Goal: Book appointment/travel/reservation

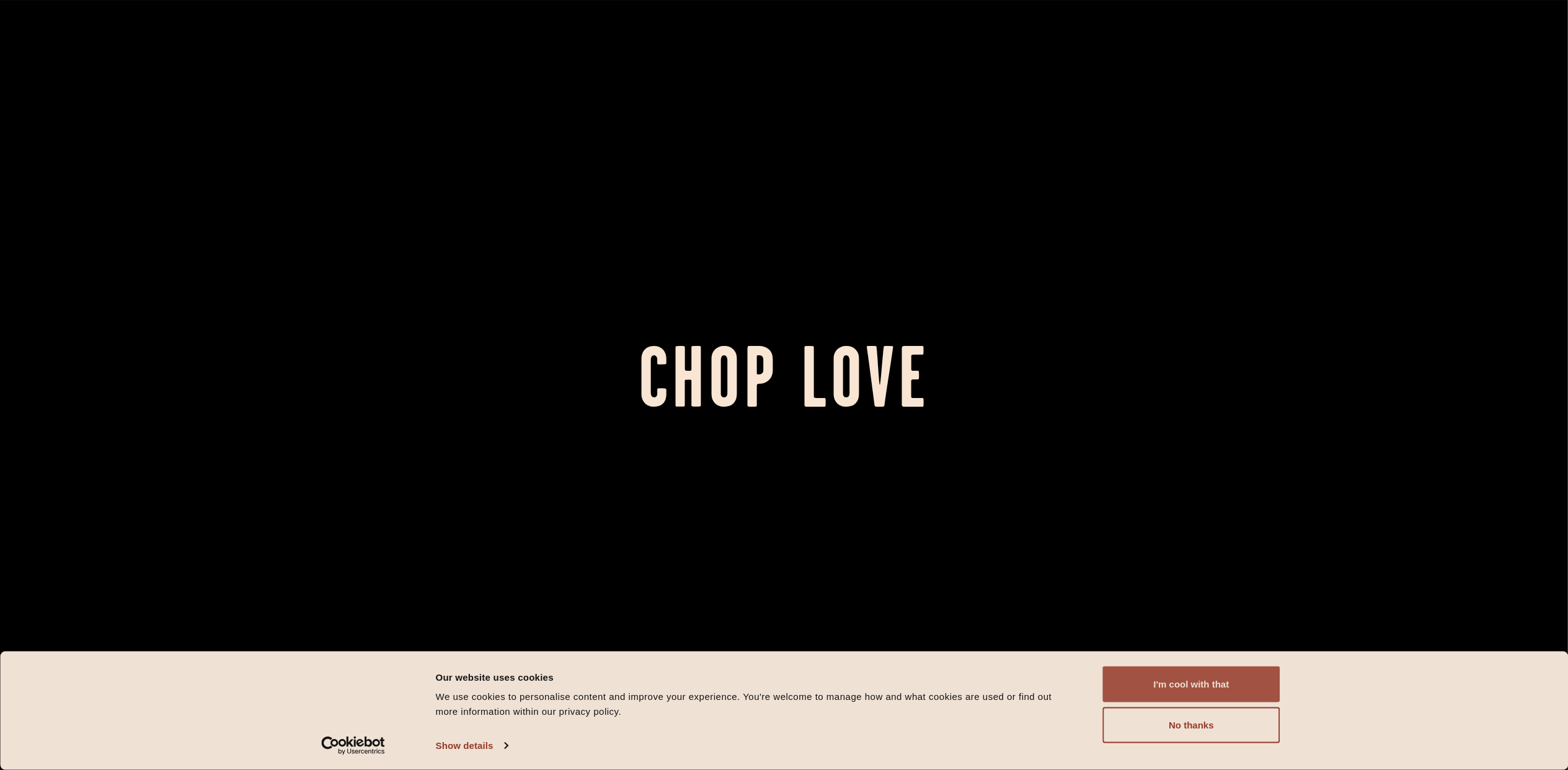
click at [1208, 685] on button "I'm cool with that" at bounding box center [1191, 685] width 178 height 36
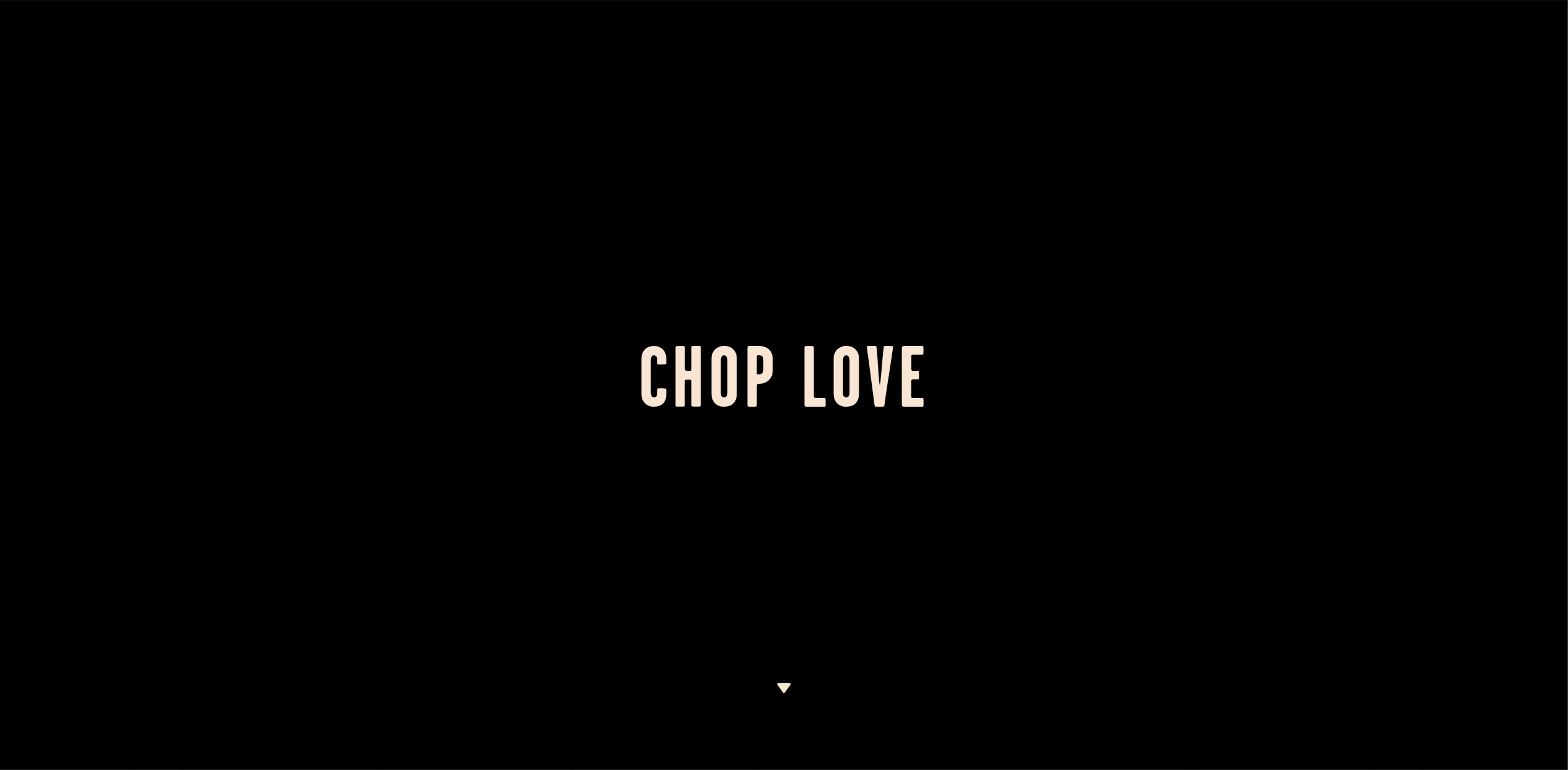
click at [757, 168] on div at bounding box center [784, 385] width 1568 height 770
click at [790, 684] on img at bounding box center [784, 688] width 15 height 10
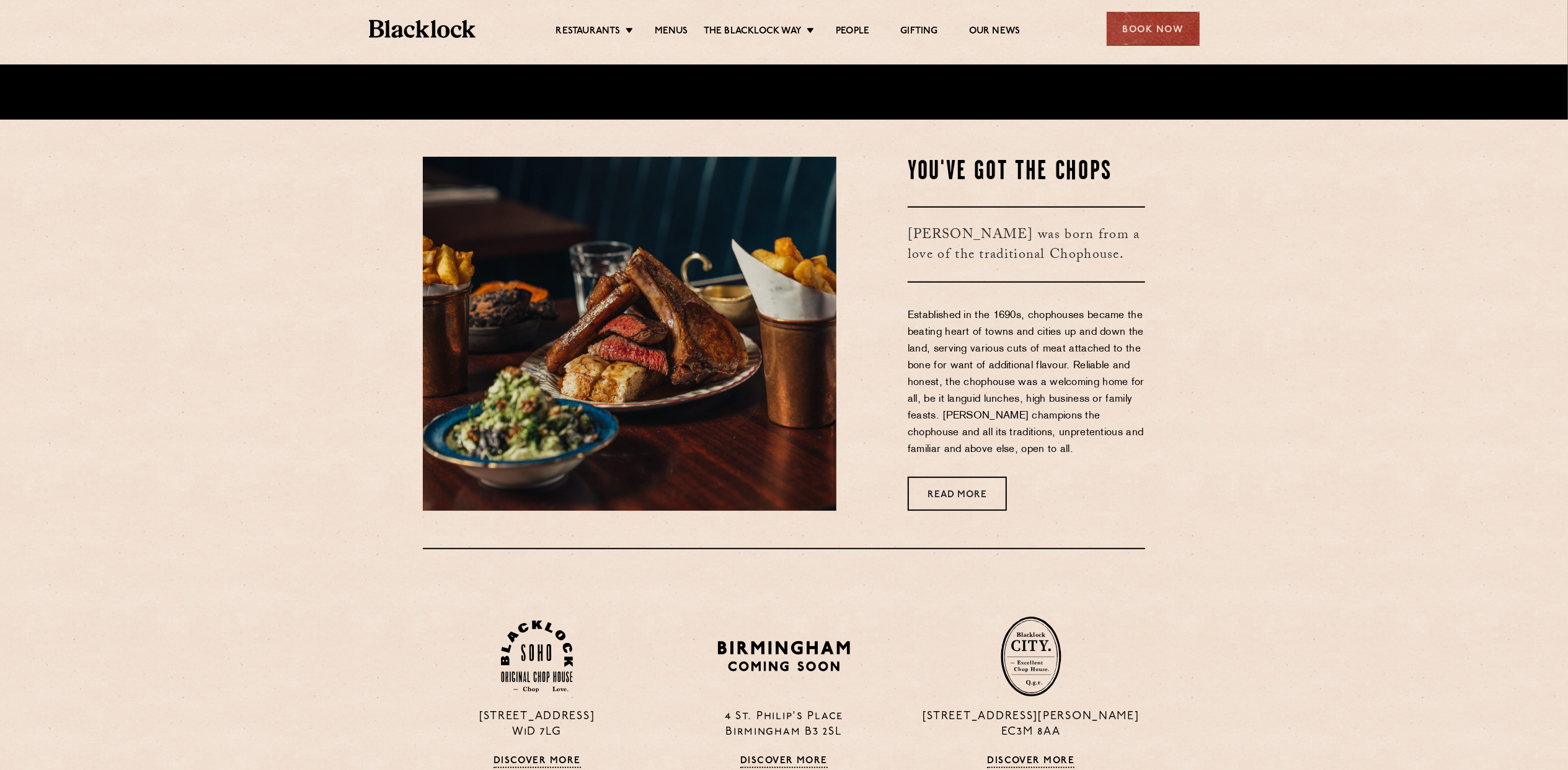
scroll to position [706, 0]
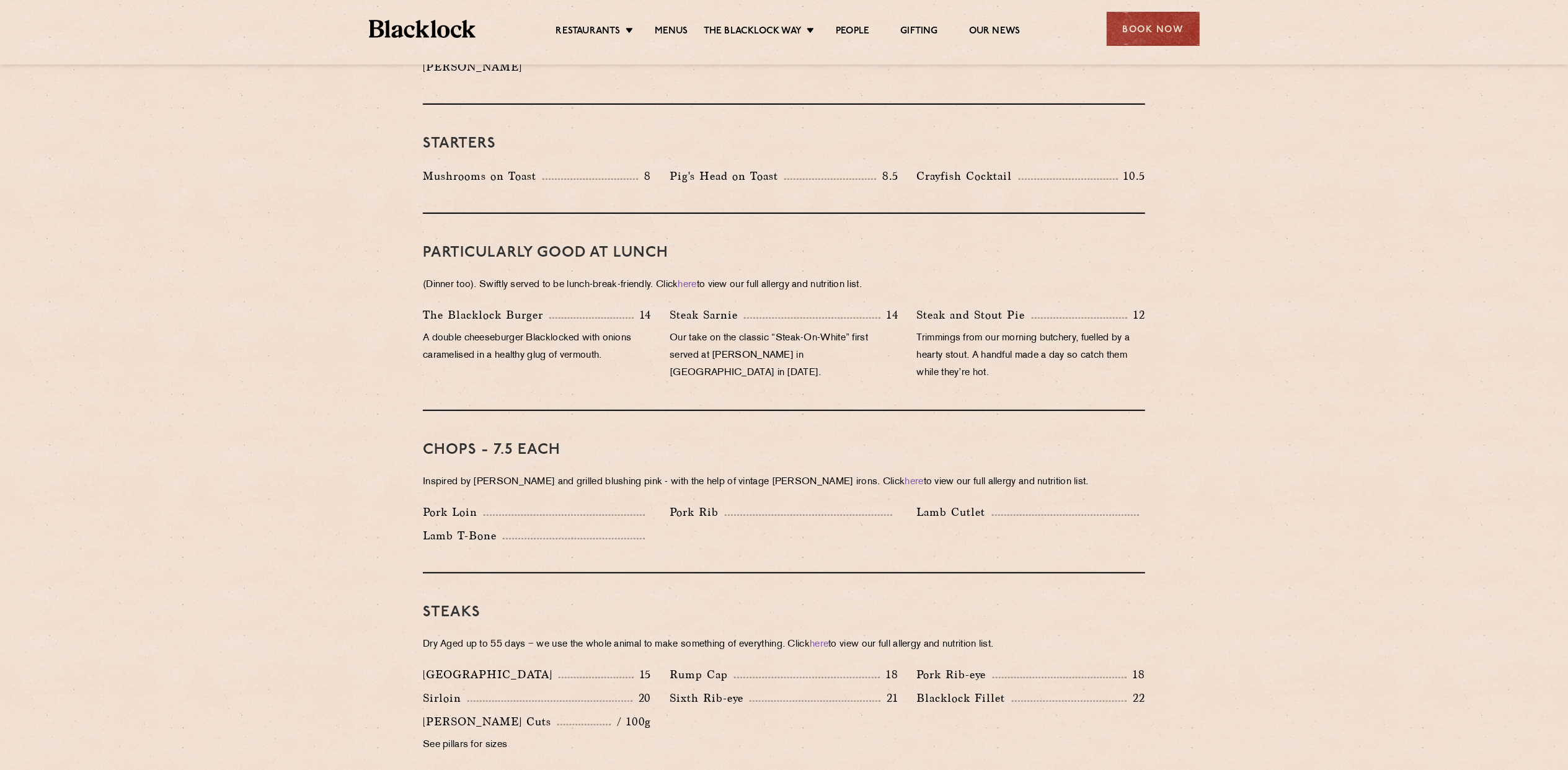
scroll to position [496, 0]
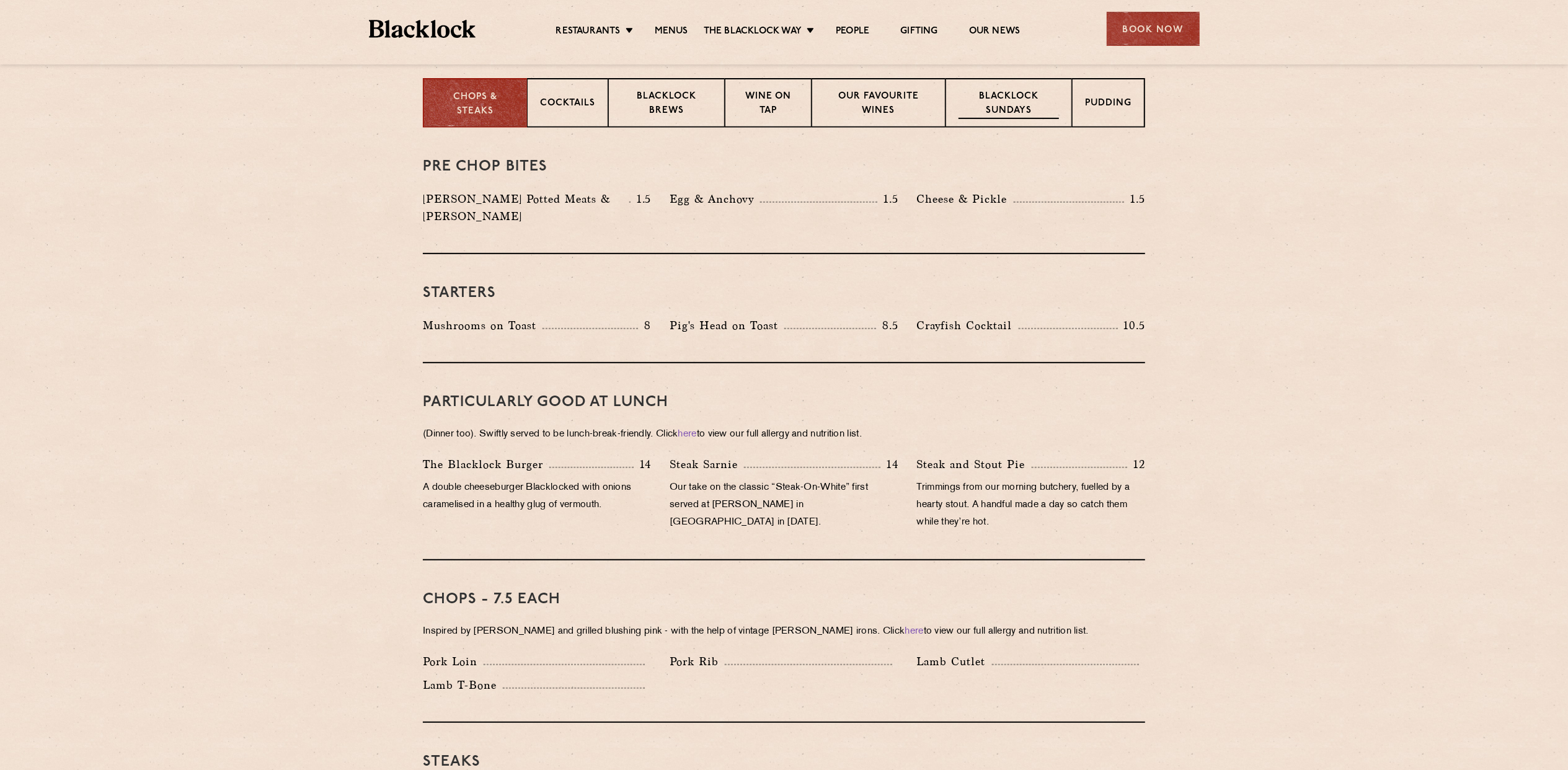
click at [1001, 107] on p "Blacklock Sundays" at bounding box center [1008, 105] width 100 height 29
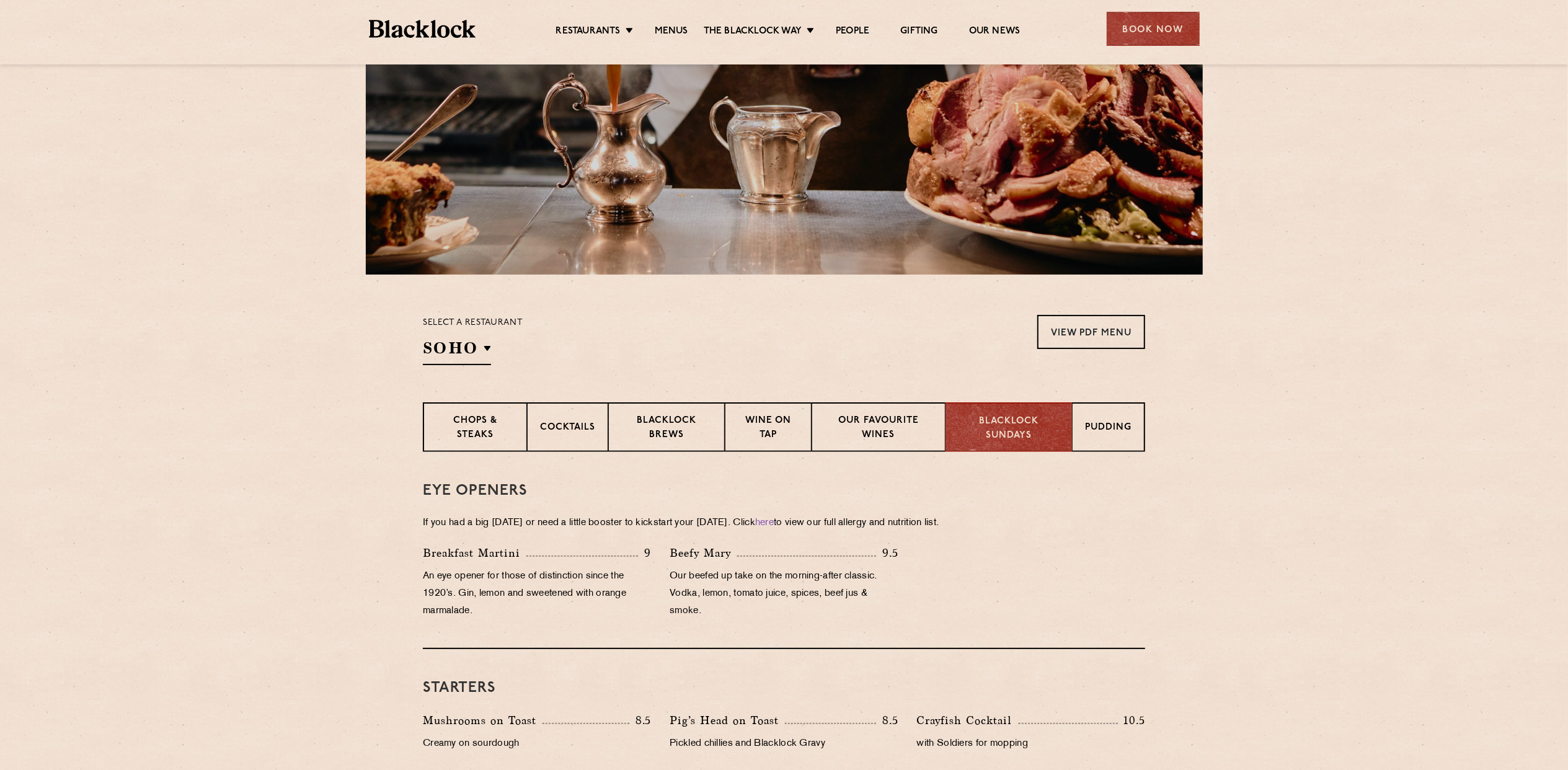
scroll to position [165, 0]
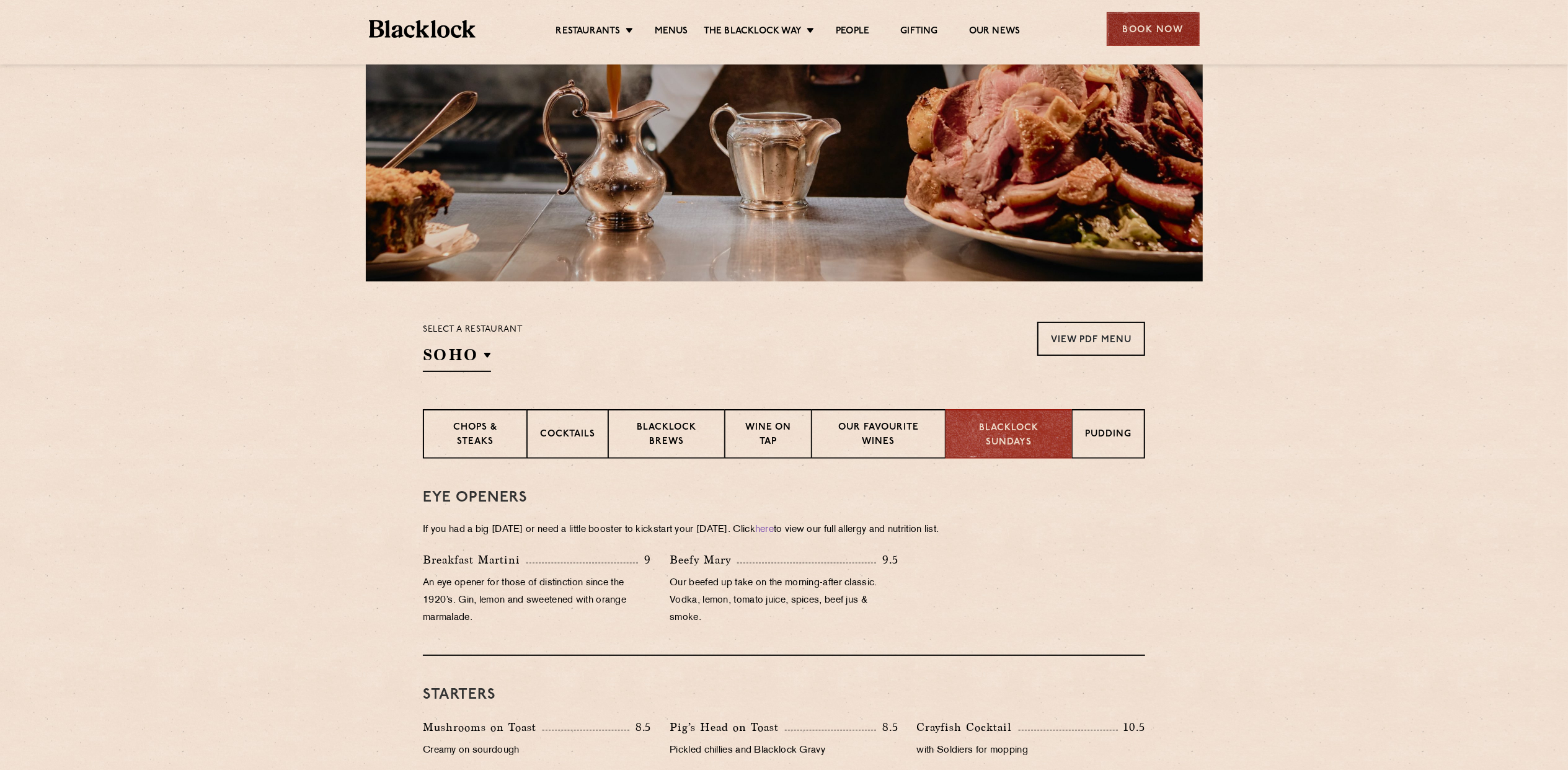
click at [1135, 30] on div "Book Now" at bounding box center [1153, 29] width 93 height 34
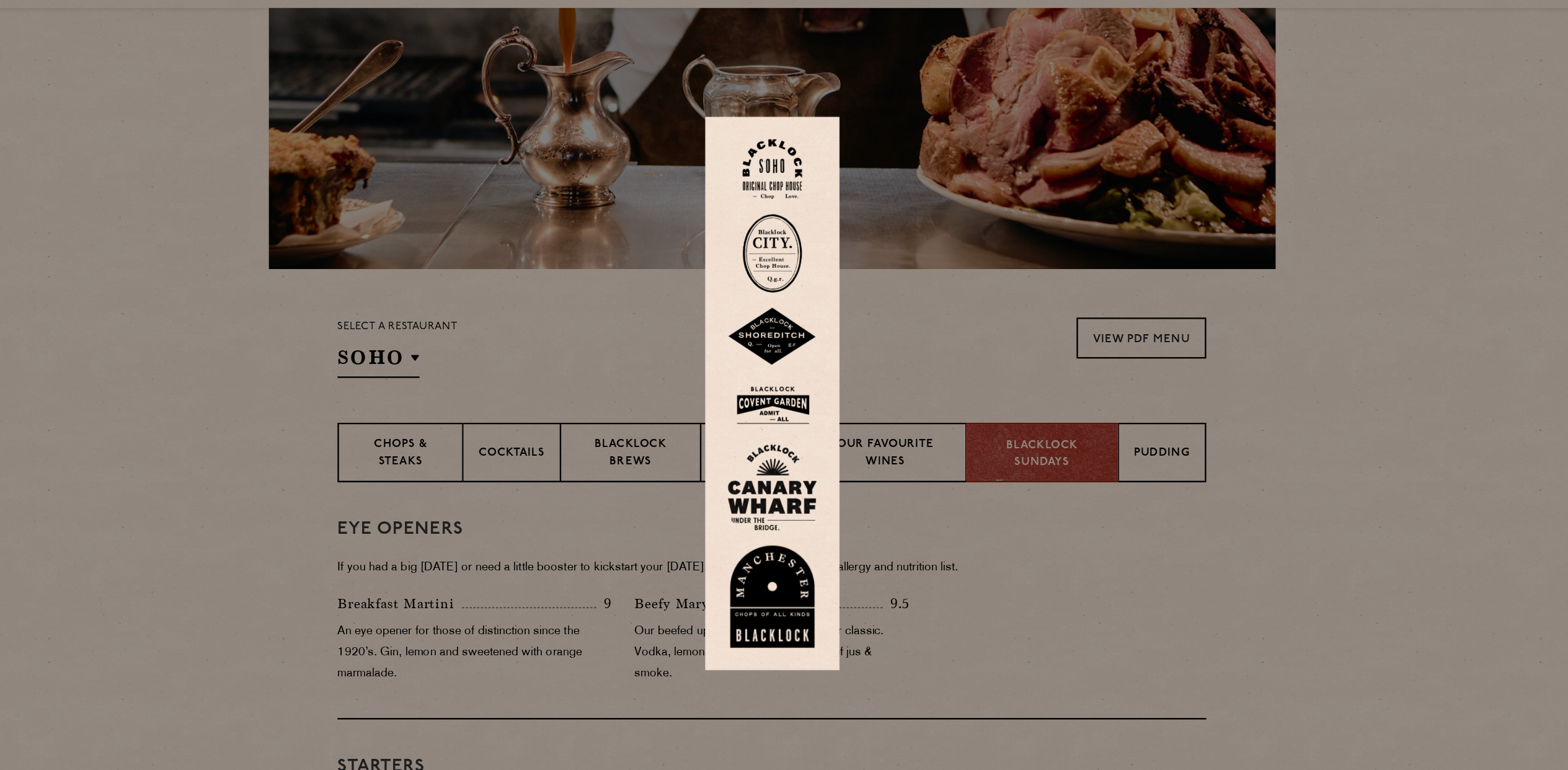
click at [802, 390] on img at bounding box center [784, 394] width 75 height 40
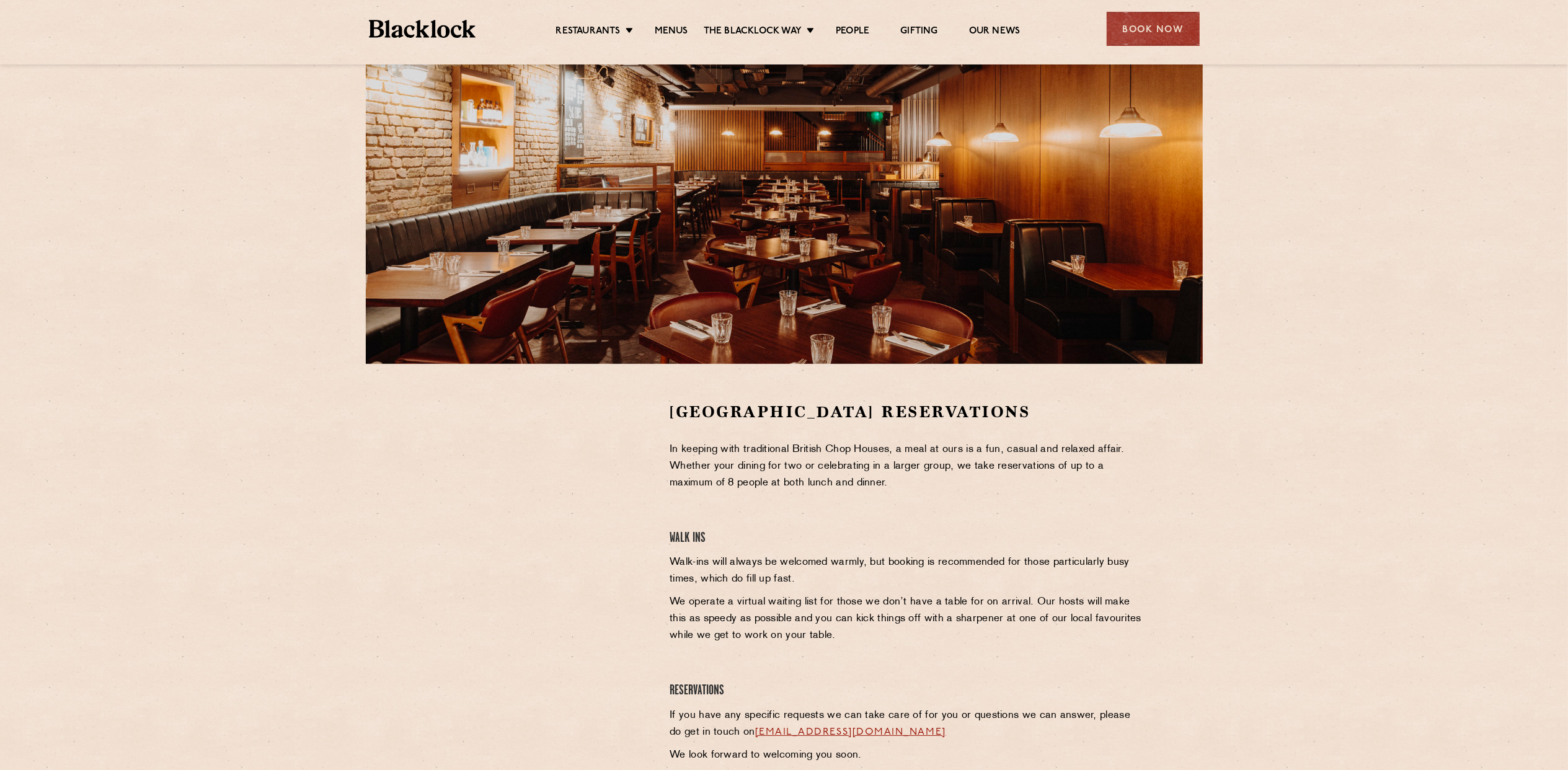
scroll to position [248, 0]
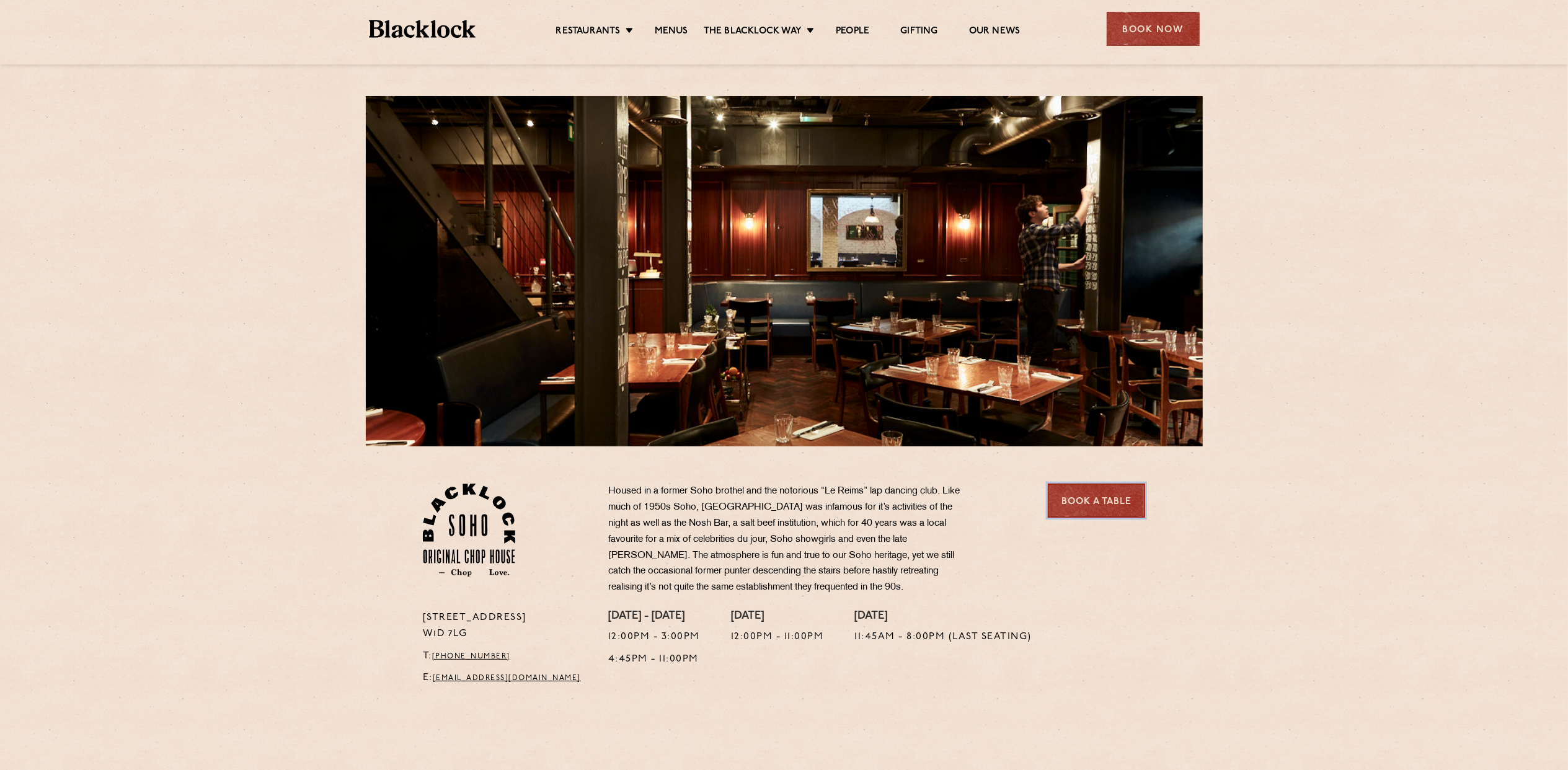
click at [1113, 499] on link "Book a Table" at bounding box center [1096, 500] width 97 height 34
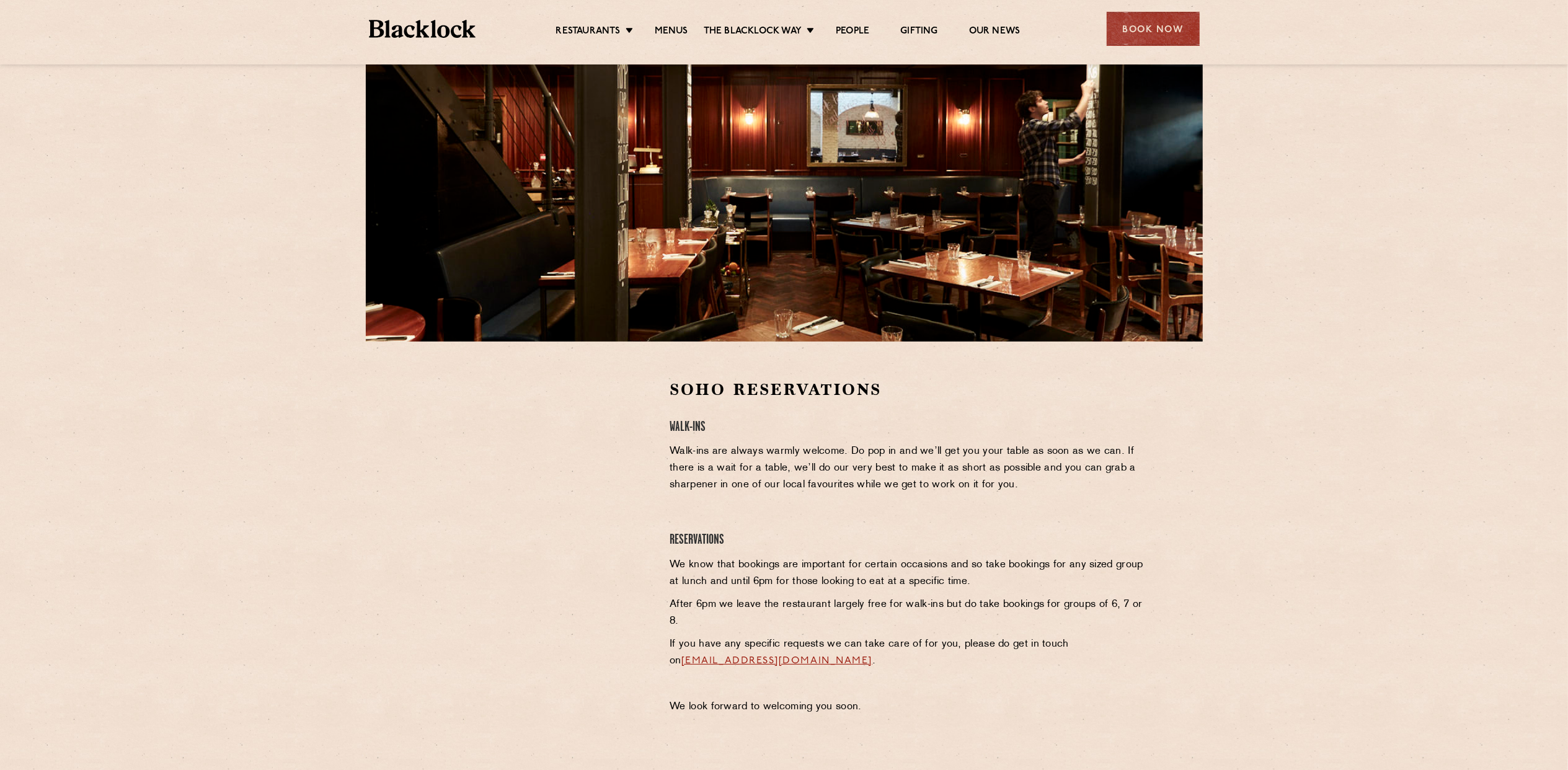
scroll to position [330, 0]
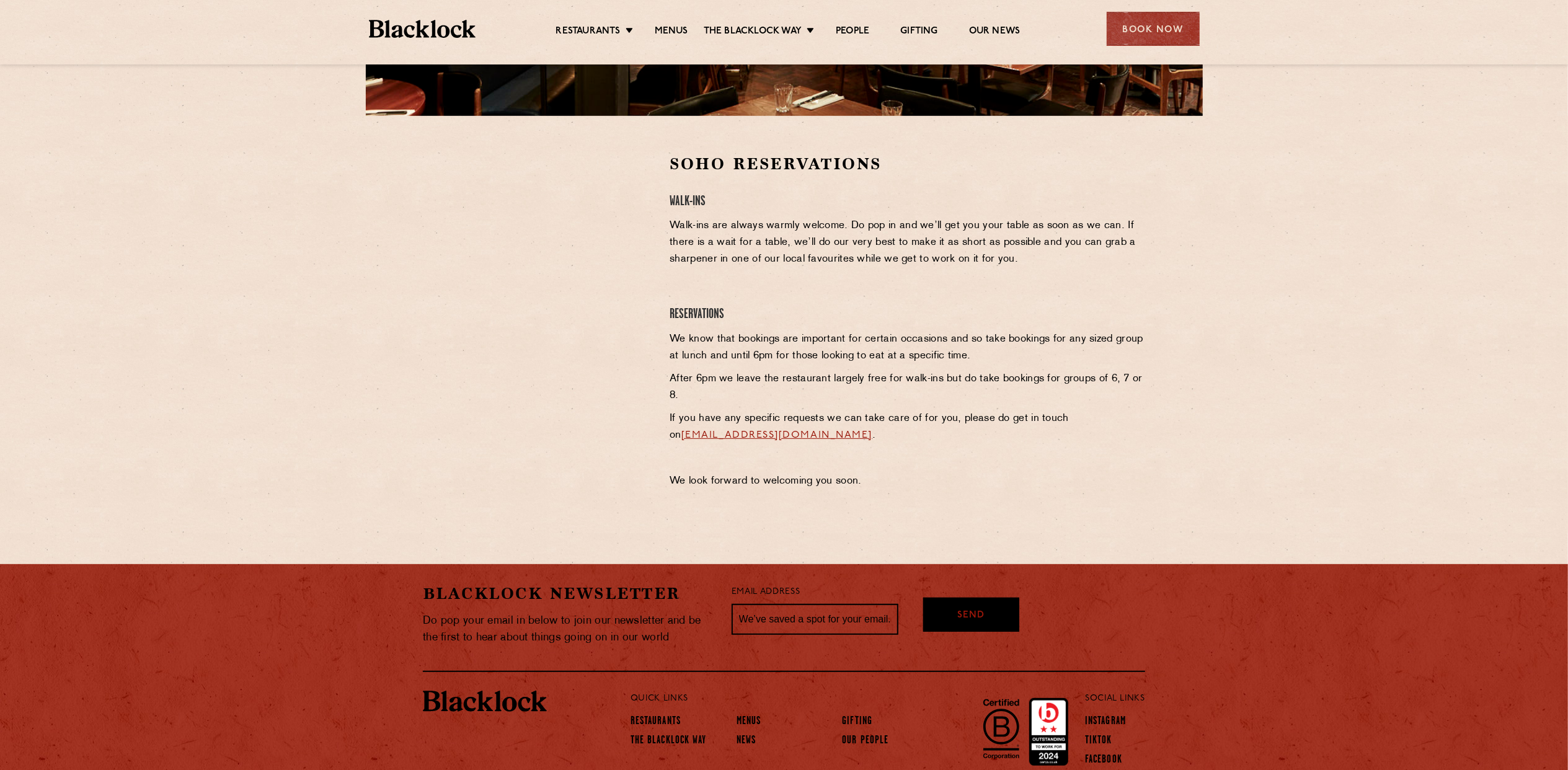
click at [646, 416] on div at bounding box center [536, 324] width 246 height 343
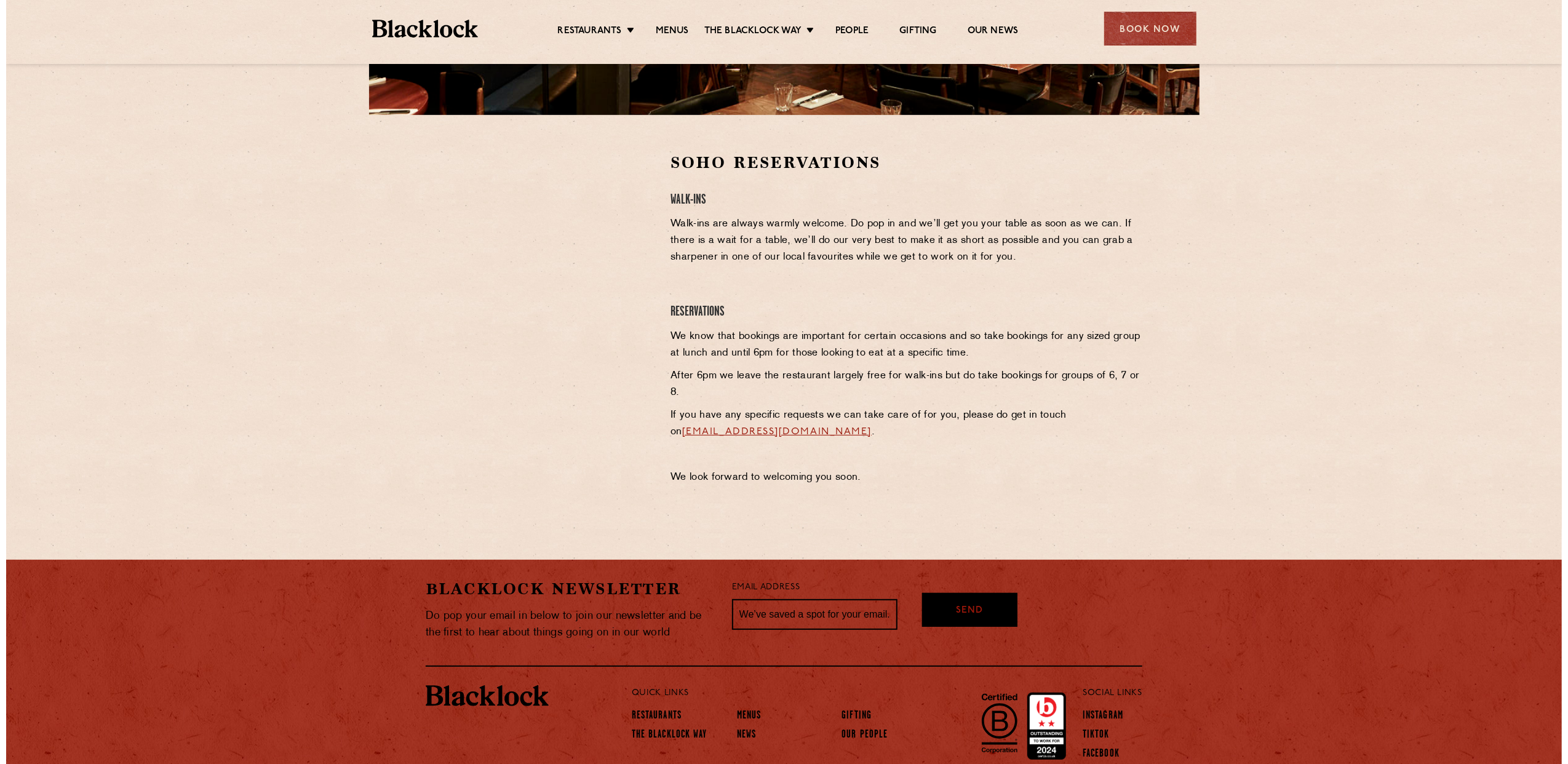
scroll to position [0, 0]
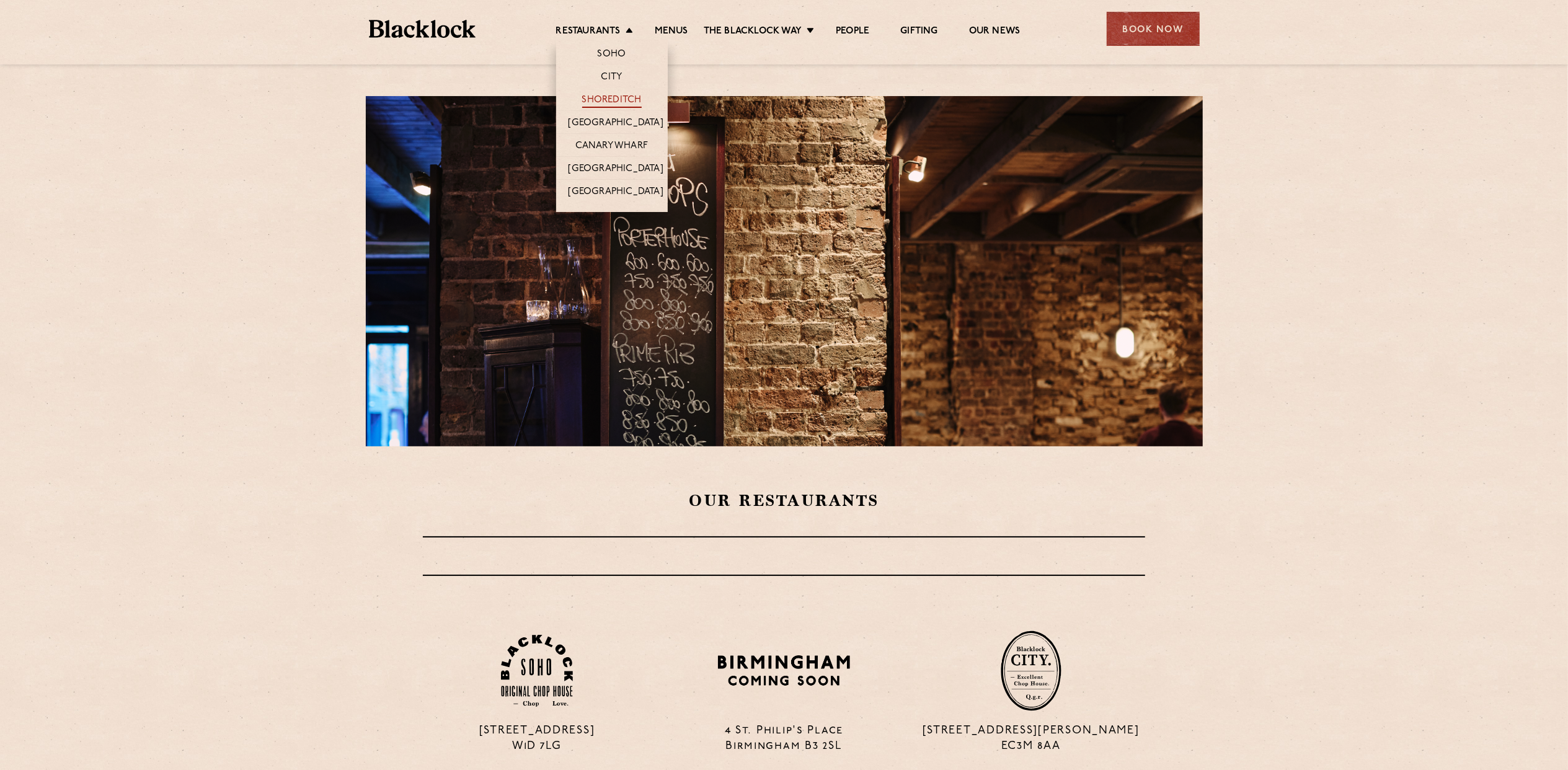
click at [623, 95] on link "Shoreditch" at bounding box center [611, 101] width 59 height 14
